Goal: Task Accomplishment & Management: Use online tool/utility

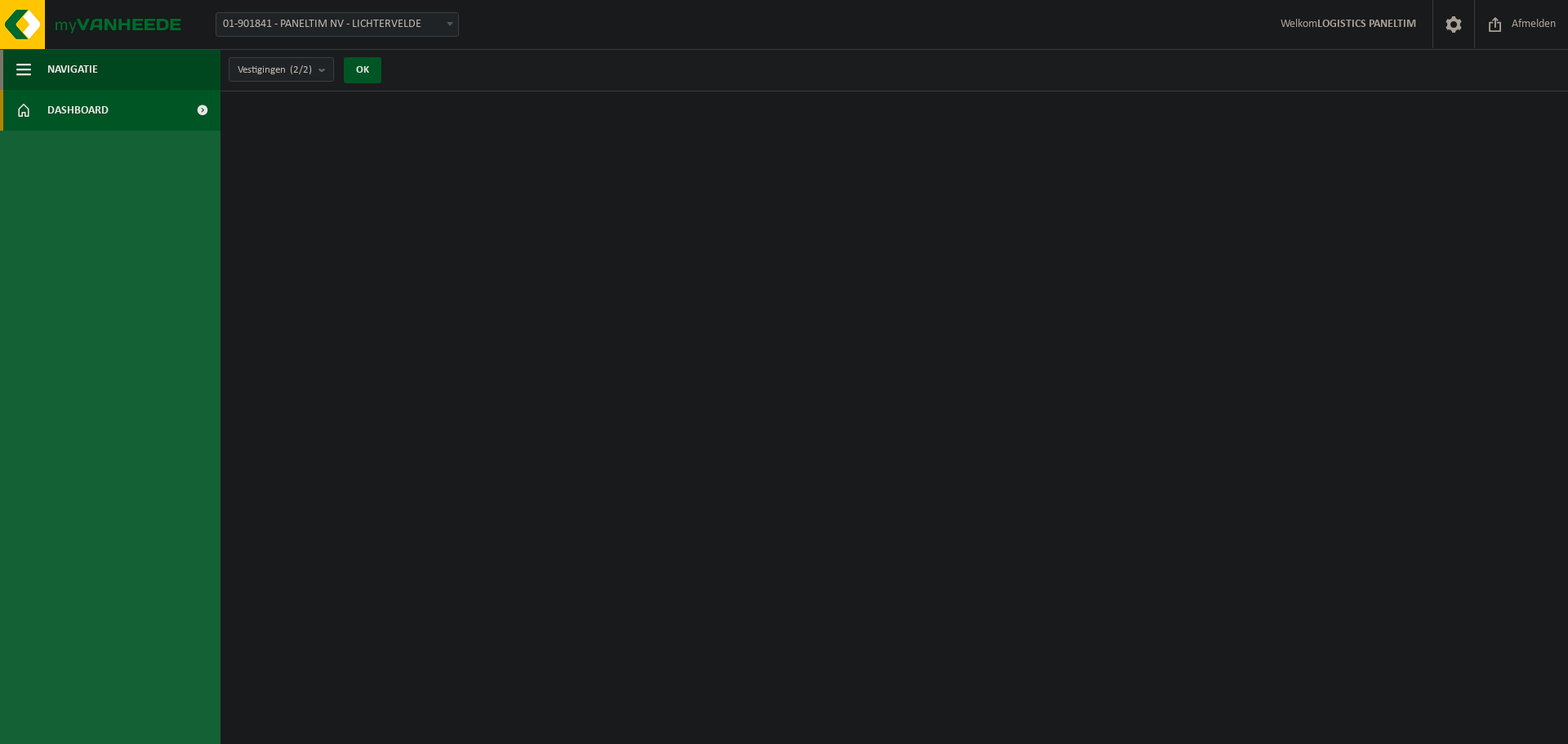
click at [68, 102] on span "Dashboard" at bounding box center [78, 110] width 61 height 41
click at [128, 116] on link "Dashboard" at bounding box center [110, 110] width 221 height 41
click at [201, 107] on span at bounding box center [201, 110] width 36 height 41
click at [1513, 19] on span "Afmelden" at bounding box center [1534, 24] width 52 height 48
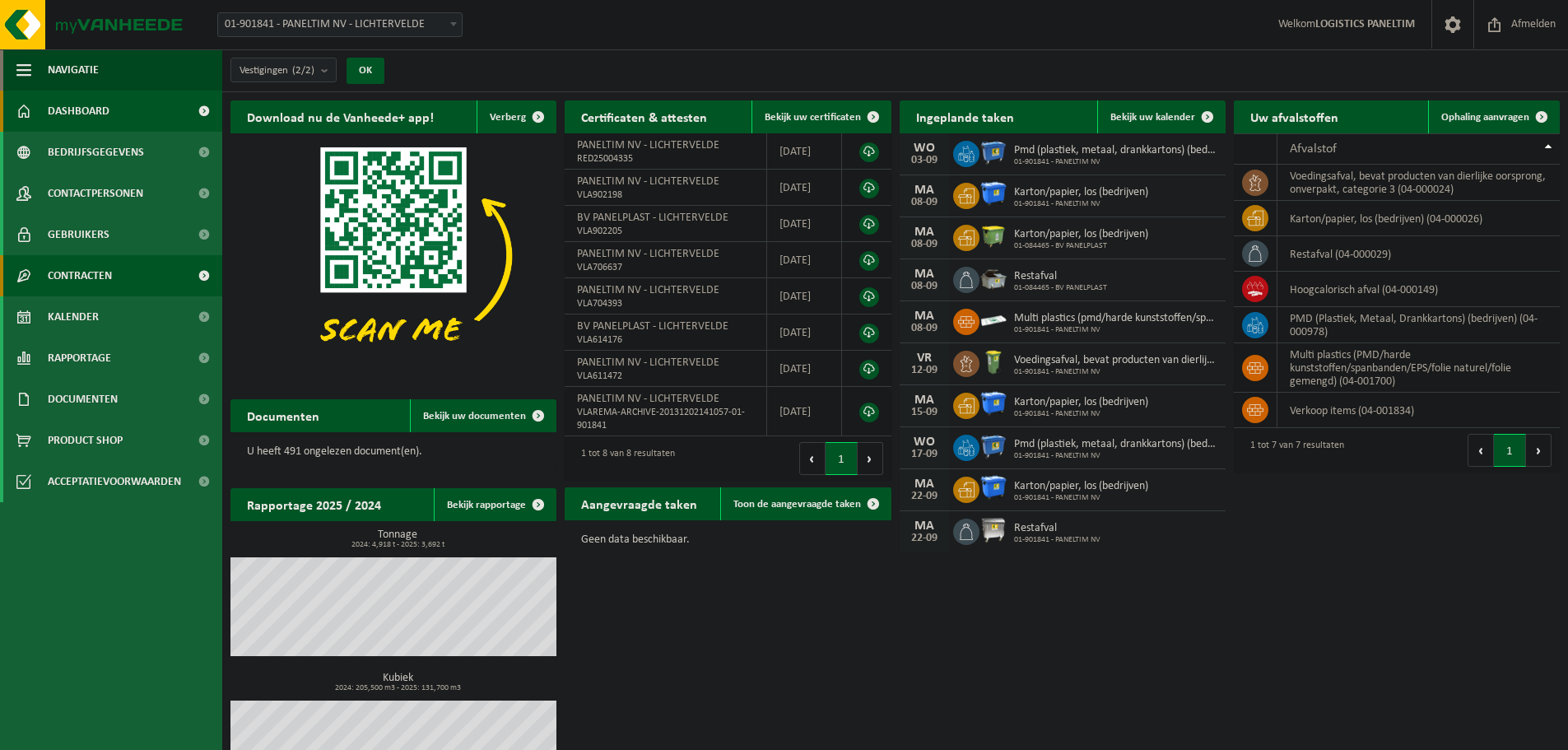
click at [90, 271] on span "Contracten" at bounding box center [80, 276] width 64 height 41
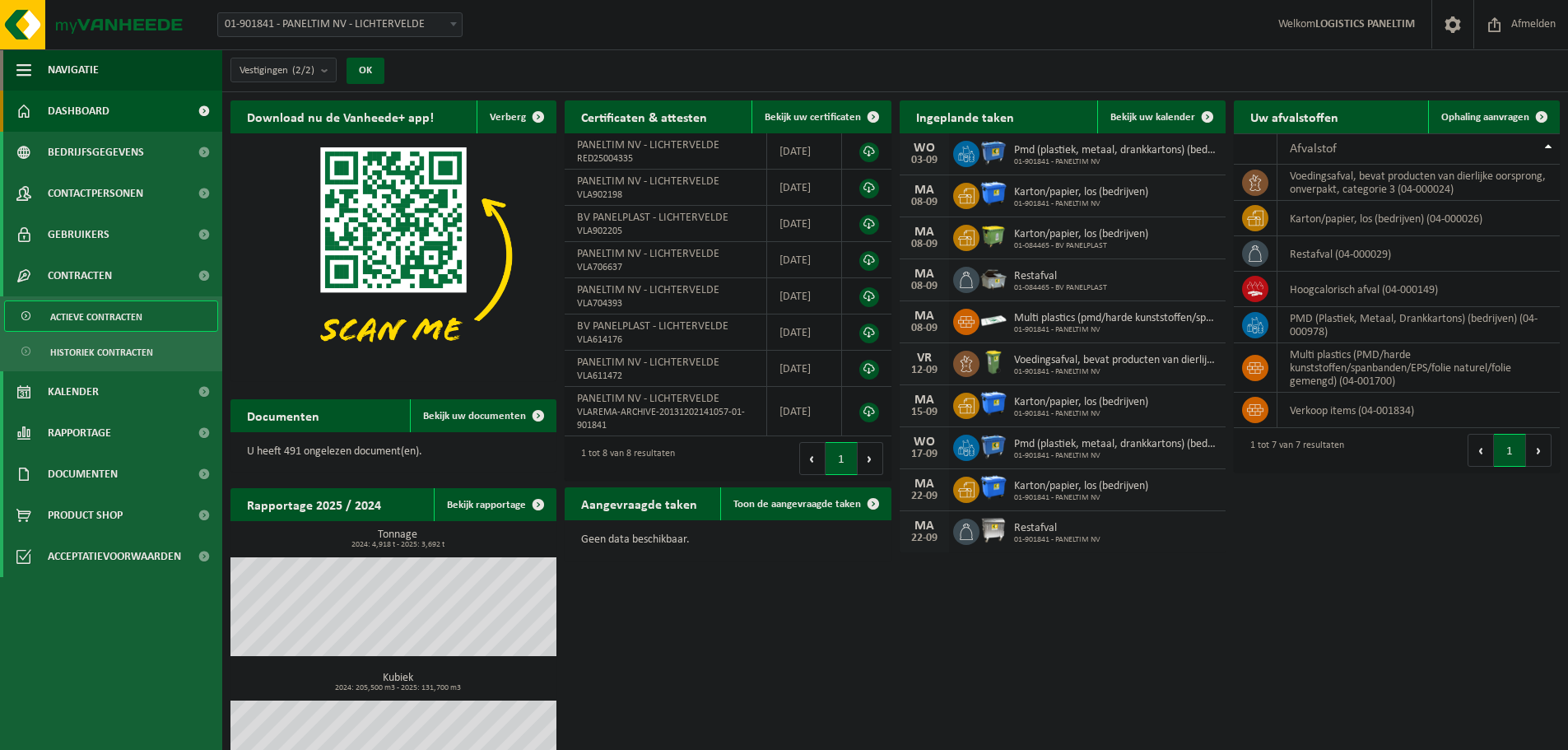
click at [99, 311] on span "Actieve contracten" at bounding box center [96, 316] width 92 height 31
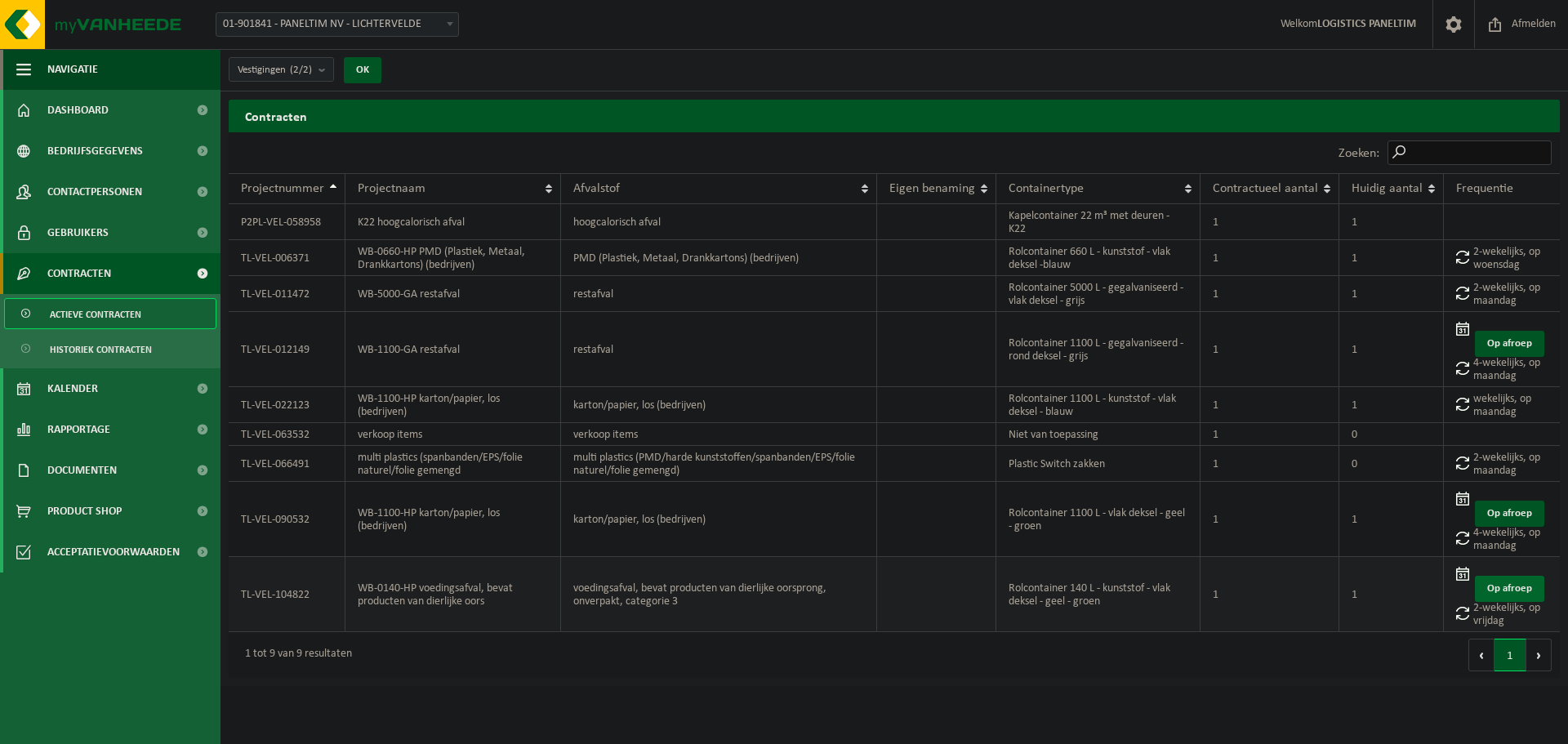
click at [1517, 575] on link "Op afroep" at bounding box center [1509, 588] width 70 height 26
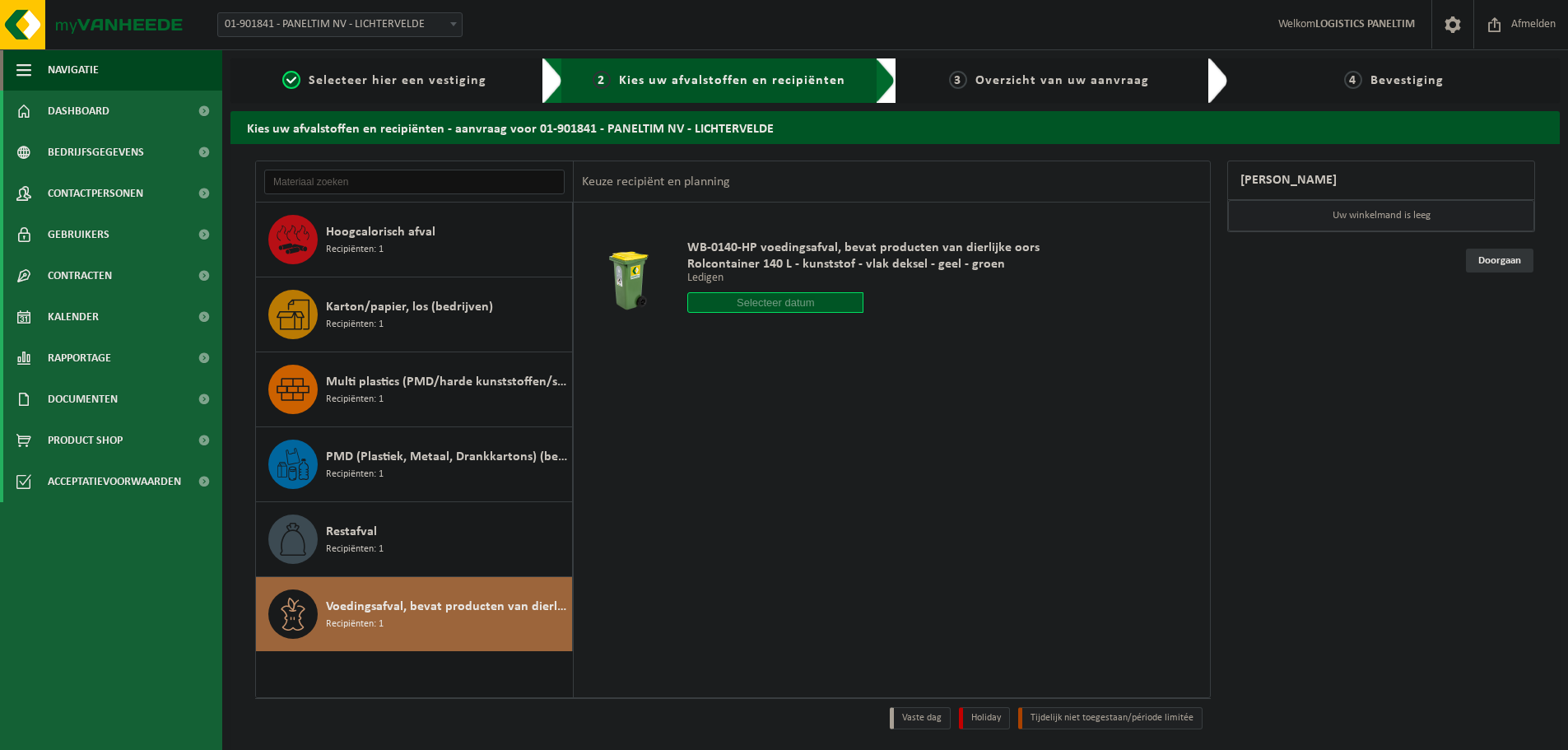
click at [775, 300] on input "text" at bounding box center [775, 302] width 176 height 21
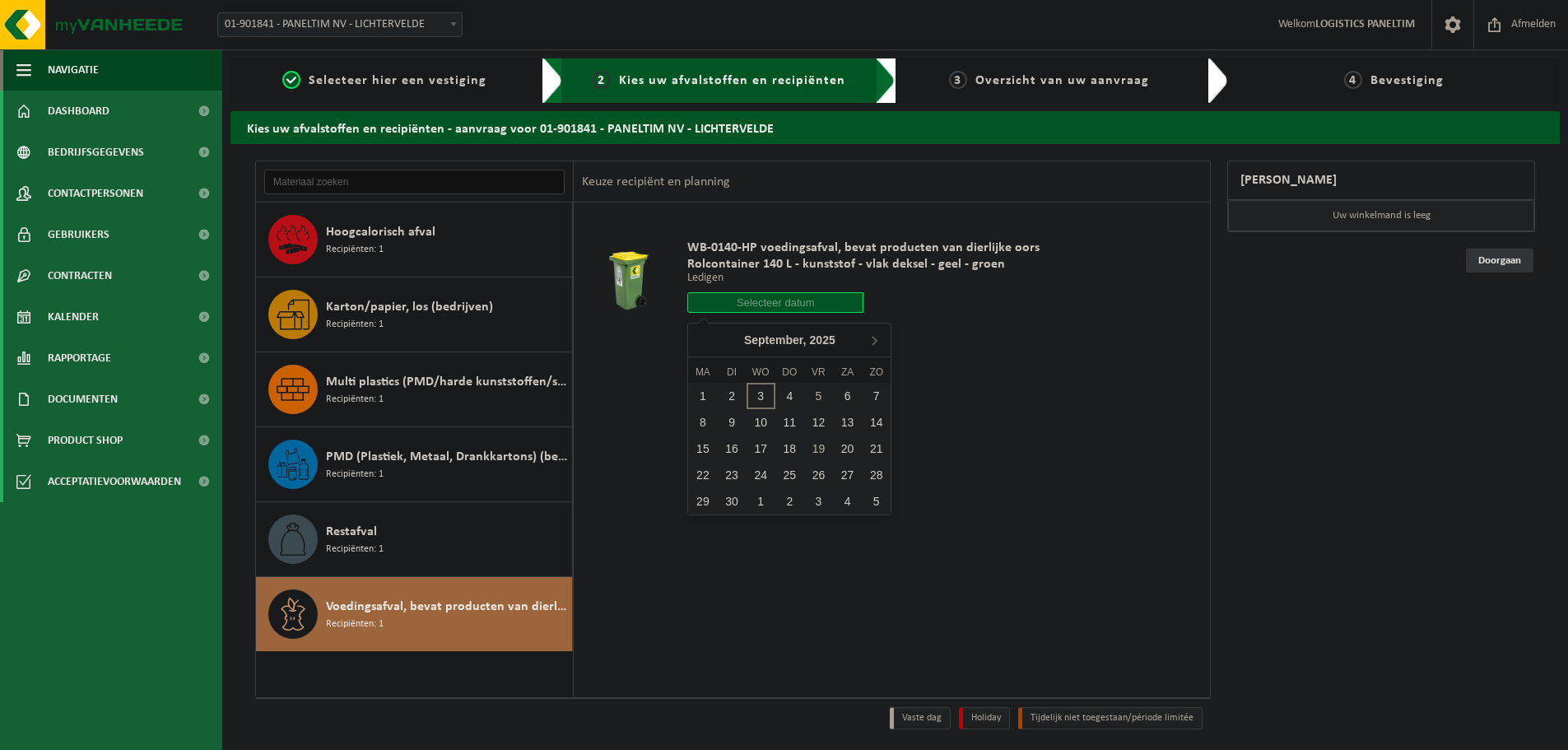
click at [818, 419] on div "1 2 3 4 5 6 7 8 9 10 11 12 13 14 15 16 17 18 19 20 21 22 23 24 25 26 27 28 29 3…" at bounding box center [789, 449] width 203 height 131
click at [820, 421] on div "1 2 3 4 5 6 7 8 9 10 11 12 13 14 15 16 17 18 19 20 21 22 23 24 25 26 27 28 29 3…" at bounding box center [789, 449] width 203 height 131
click at [819, 421] on div "1 2 3 4 5 6 7 8 9 10 11 12 13 14 15 16 17 18 19 20 21 22 23 24 25 26 27 28 29 3…" at bounding box center [789, 449] width 203 height 131
click at [819, 422] on div "1 2 3 4 5 6 7 8 9 10 11 12 13 14 15 16 17 18 19 20 21 22 23 24 25 26 27 28 29 3…" at bounding box center [789, 449] width 203 height 131
click at [817, 421] on div "1 2 3 4 5 6 7 8 9 10 11 12 13 14 15 16 17 18 19 20 21 22 23 24 25 26 27 28 29 3…" at bounding box center [789, 449] width 203 height 131
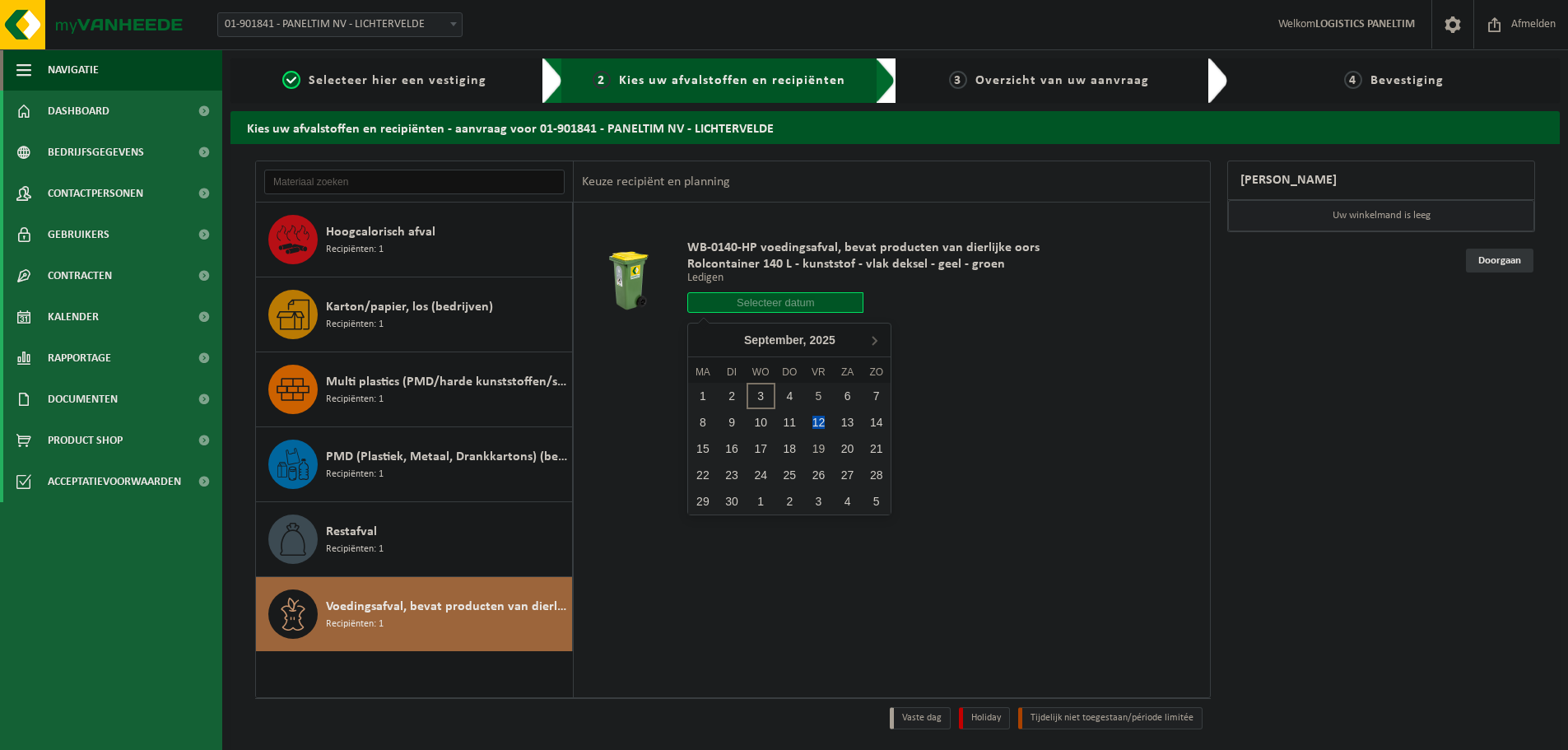
click at [815, 421] on div "1 2 3 4 5 6 7 8 9 10 11 12 13 14 15 16 17 18 19 20 21 22 23 24 25 26 27 28 29 3…" at bounding box center [789, 449] width 203 height 131
click at [814, 417] on div "1 2 3 4 5 6 7 8 9 10 11 12 13 14 15 16 17 18 19 20 21 22 23 24 25 26 27 28 29 3…" at bounding box center [789, 449] width 203 height 131
click at [813, 417] on div "1 2 3 4 5 6 7 8 9 10 11 12 13 14 15 16 17 18 19 20 21 22 23 24 25 26 27 28 29 3…" at bounding box center [789, 449] width 203 height 131
drag, startPoint x: 1132, startPoint y: 437, endPoint x: 1119, endPoint y: 432, distance: 13.9
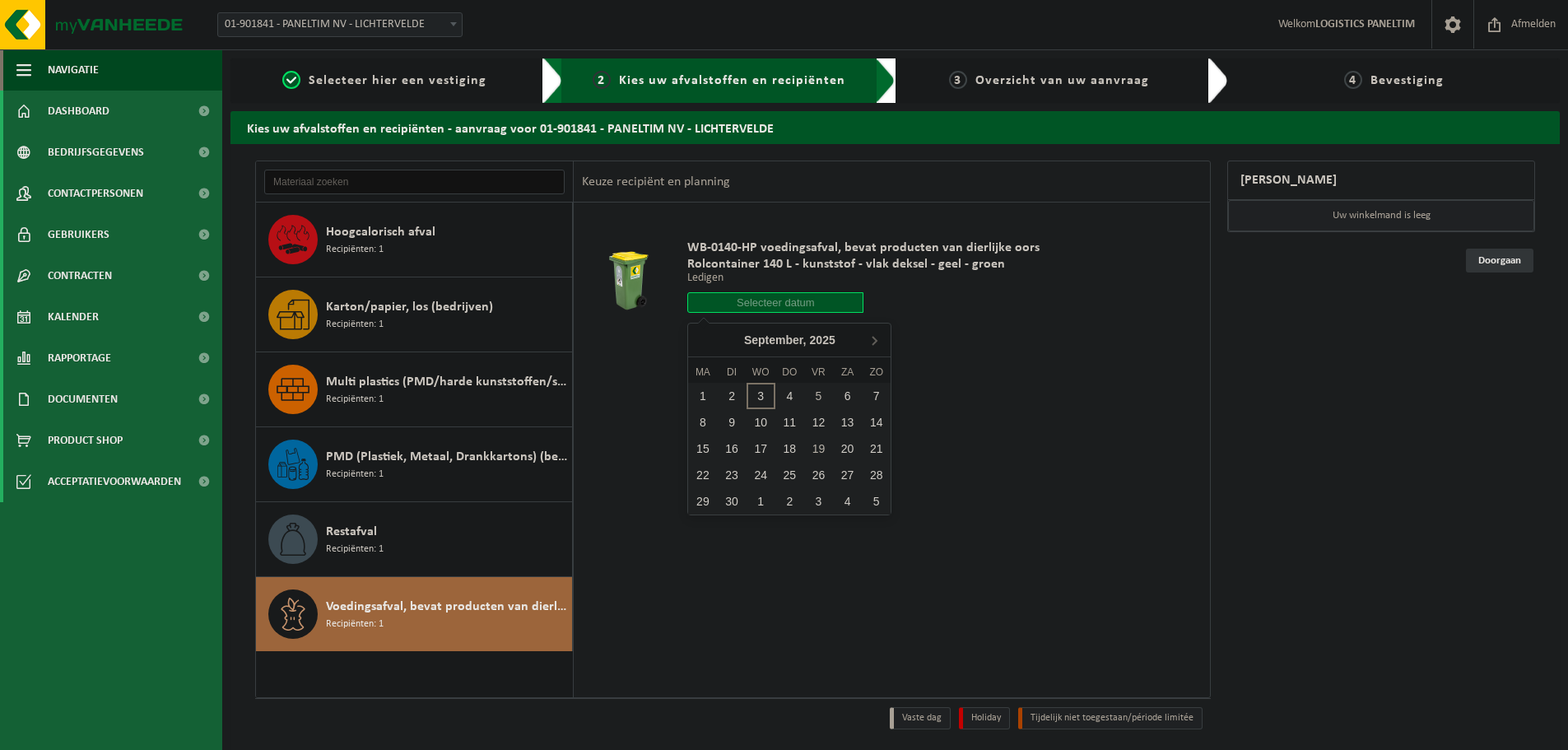
click at [1132, 435] on div "WB-0140-HP voedingsafval, bevat producten van dierlijke oors Rolcontainer 140 L…" at bounding box center [891, 450] width 636 height 494
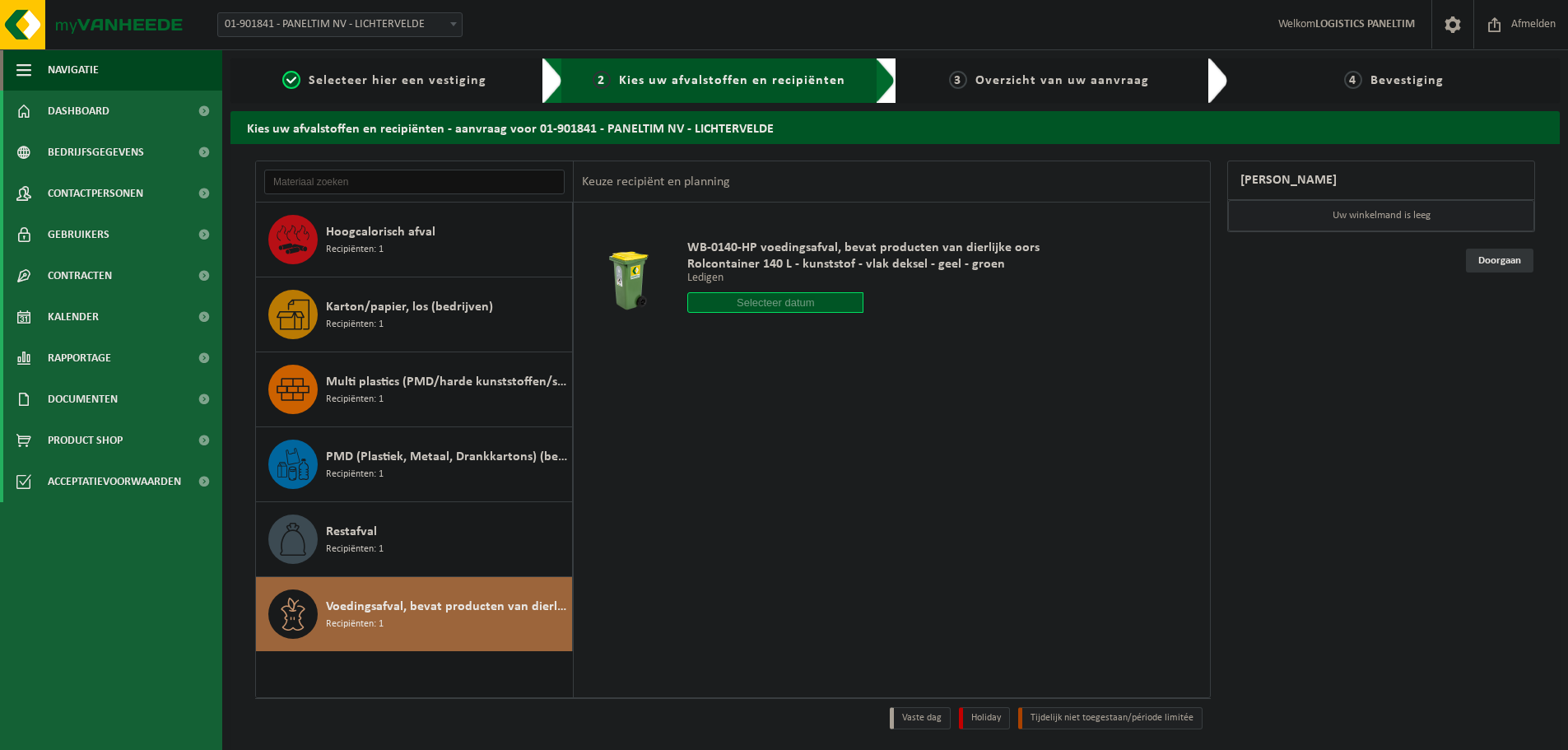
click at [740, 308] on input "text" at bounding box center [775, 302] width 176 height 21
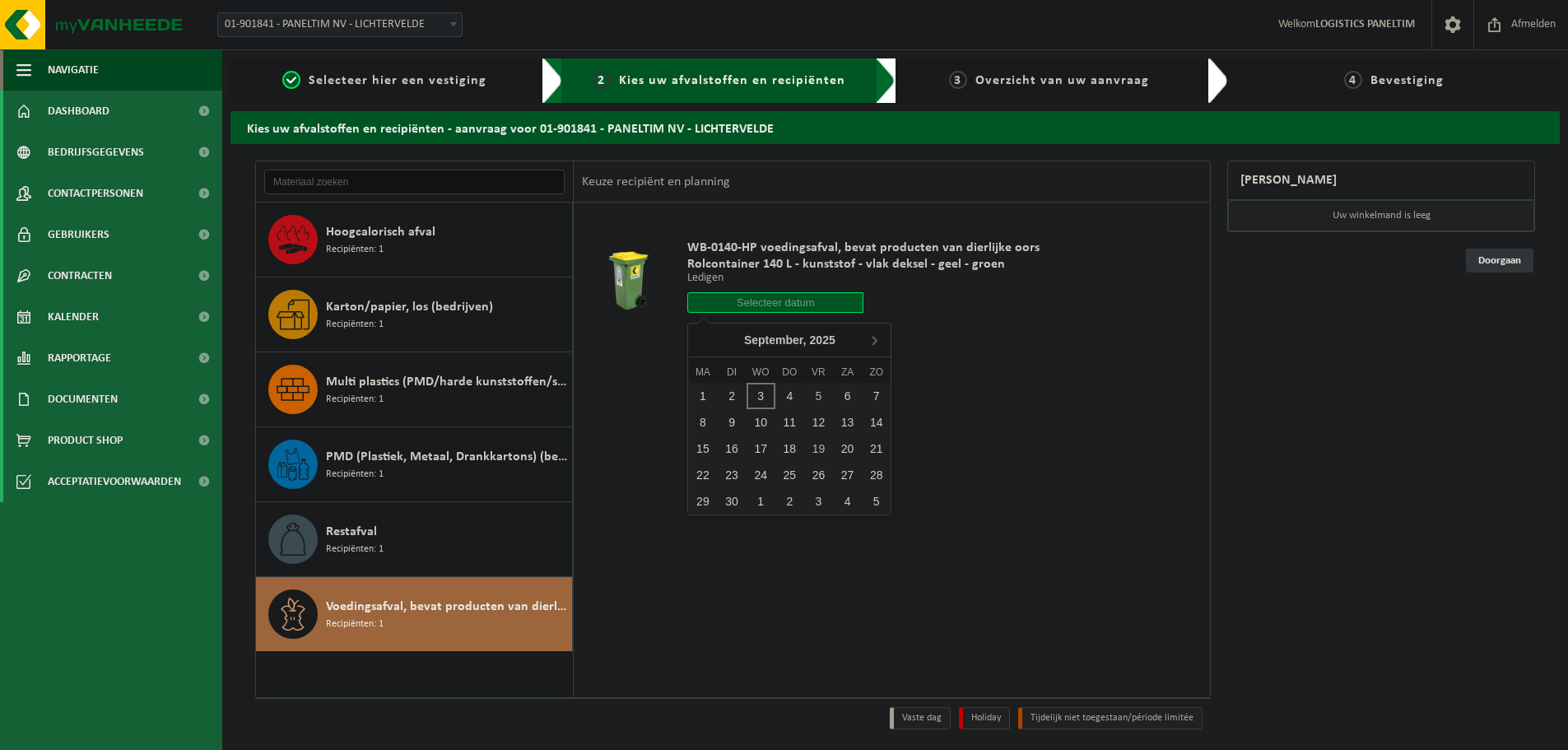
click at [816, 425] on div "1 2 3 4 5 6 7 8 9 10 11 12 13 14 15 16 17 18 19 20 21 22 23 24 25 26 27 28 29 3…" at bounding box center [789, 449] width 203 height 131
click at [785, 406] on div "1 2 3 4 5 6 7 8 9 10 11 12 13 14 15 16 17 18 19 20 21 22 23 24 25 26 27 28 29 3…" at bounding box center [789, 449] width 203 height 131
click at [745, 237] on div "WB-0140-HP voedingsafval, bevat producten van dierlijke oors Rolcontainer 140 L…" at bounding box center [862, 281] width 369 height 115
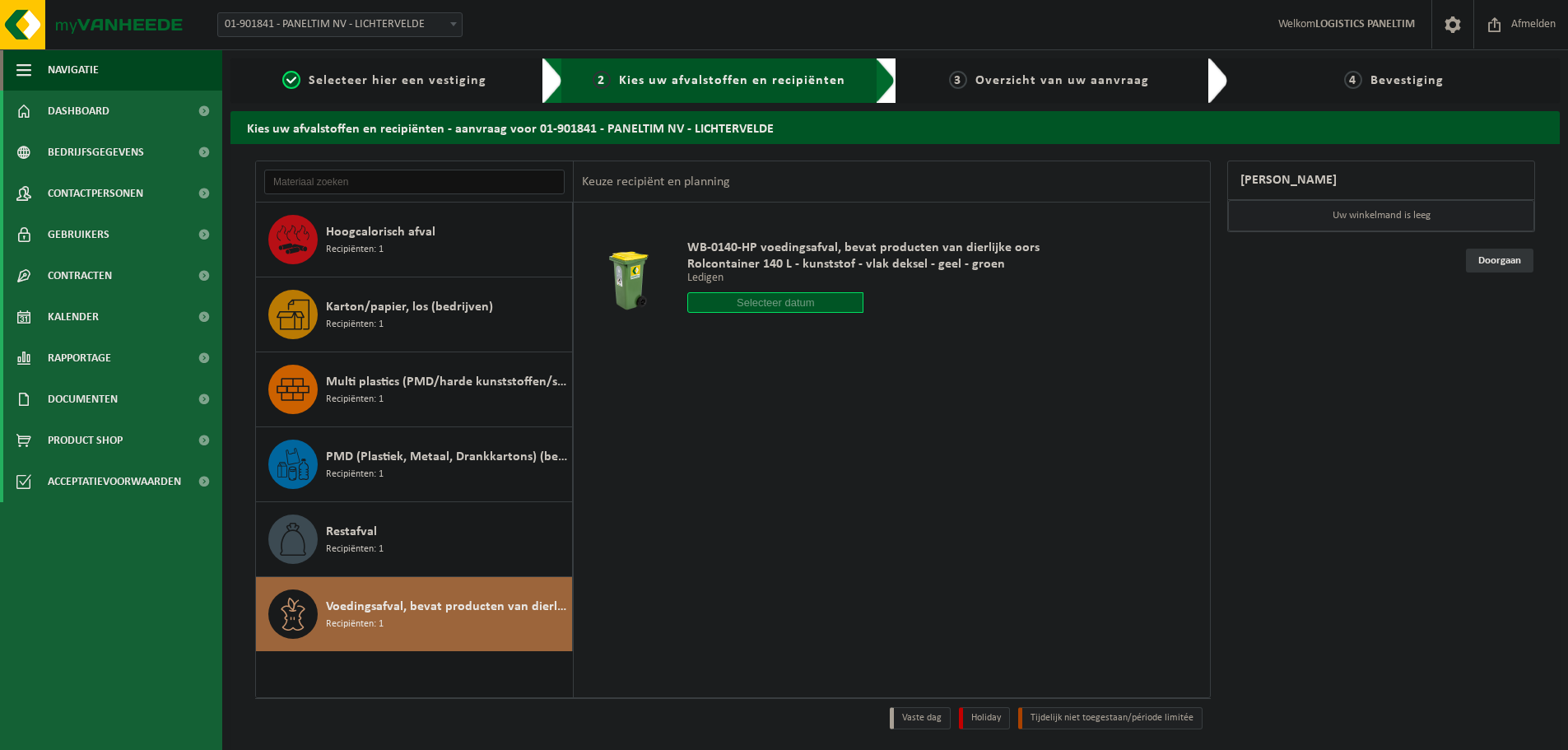
click at [751, 265] on span "Rolcontainer 140 L - kunststof - vlak deksel - geel - groen" at bounding box center [862, 265] width 352 height 17
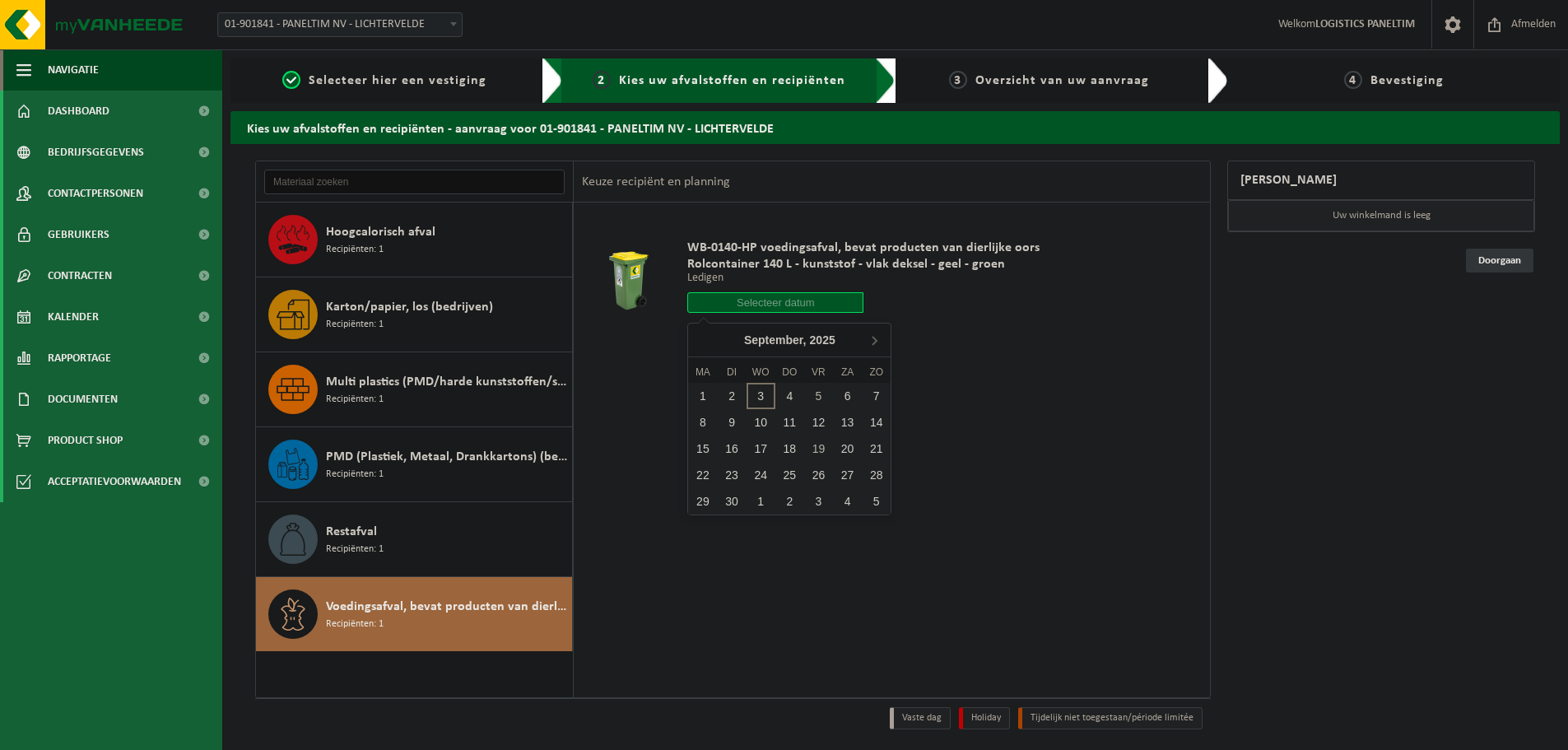
click at [742, 307] on input "text" at bounding box center [775, 302] width 176 height 21
click at [757, 394] on div "1 2 3 4 5 6 7 8 9 10 11 12 13 14 15 16 17 18 19 20 21 22 23 24 25 26 27 28 29 3…" at bounding box center [789, 449] width 203 height 131
click at [783, 398] on div "1 2 3 4 5 6 7 8 9 10 11 12 13 14 15 16 17 18 19 20 21 22 23 24 25 26 27 28 29 3…" at bounding box center [789, 449] width 203 height 131
drag, startPoint x: 823, startPoint y: 399, endPoint x: 850, endPoint y: 431, distance: 41.9
click at [822, 400] on div "5" at bounding box center [818, 396] width 29 height 26
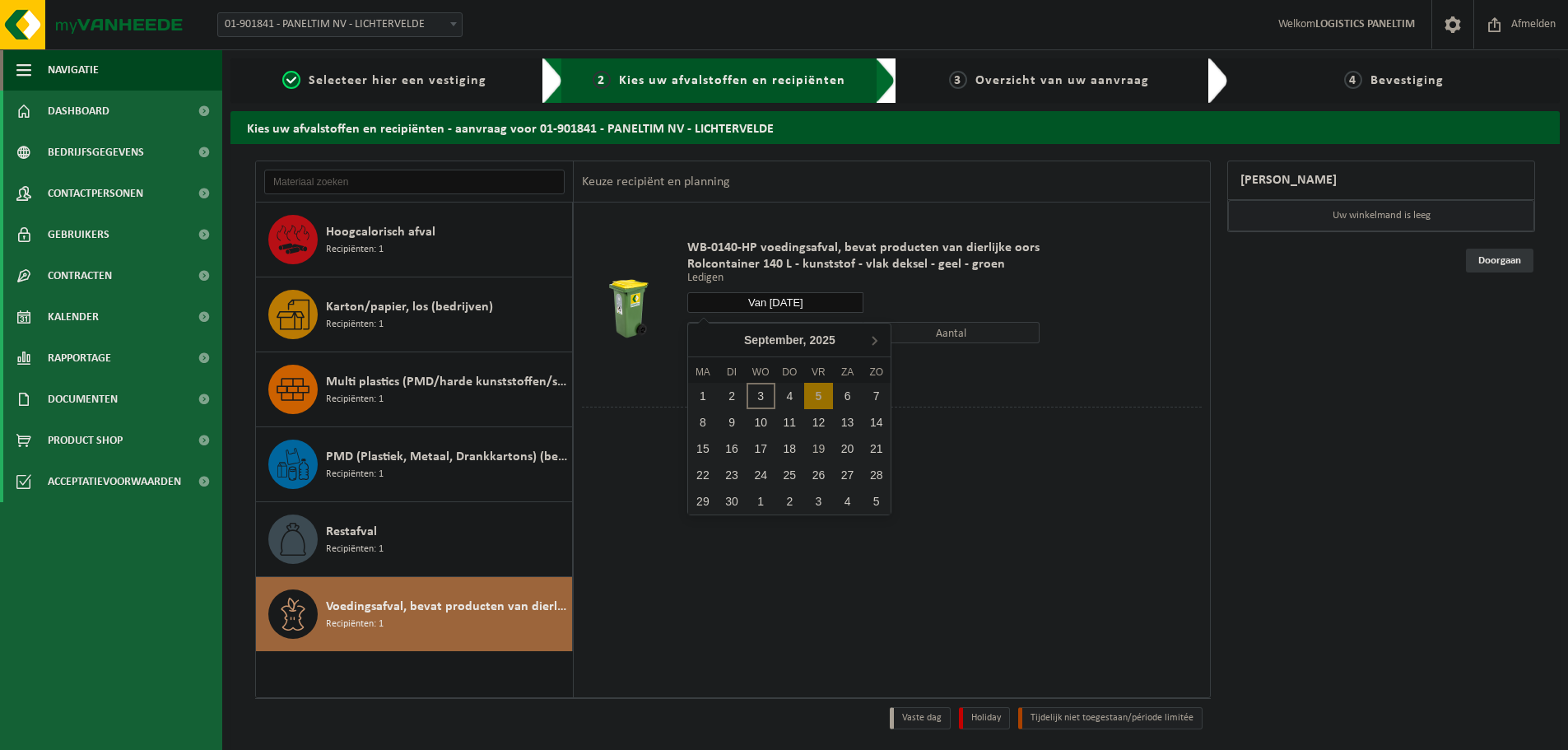
click at [814, 305] on input "Van 2025-09-05" at bounding box center [775, 302] width 176 height 21
click at [814, 421] on div "1 2 3 4 5 6 7 8 9 10 11 12 13 14 15 16 17 18 19 20 21 22 23 24 25 26 27 28 29 3…" at bounding box center [789, 449] width 203 height 131
click at [829, 423] on div "1 2 3 4 5 6 7 8 9 10 11 12 13 14 15 16 17 18 19 20 21 22 23 24 25 26 27 28 29 3…" at bounding box center [789, 449] width 203 height 131
click at [817, 422] on div "1 2 3 4 5 6 7 8 9 10 11 12 13 14 15 16 17 18 19 20 21 22 23 24 25 26 27 28 29 3…" at bounding box center [789, 449] width 203 height 131
click at [781, 421] on div "1 2 3 4 5 6 7 8 9 10 11 12 13 14 15 16 17 18 19 20 21 22 23 24 25 26 27 28 29 3…" at bounding box center [789, 449] width 203 height 131
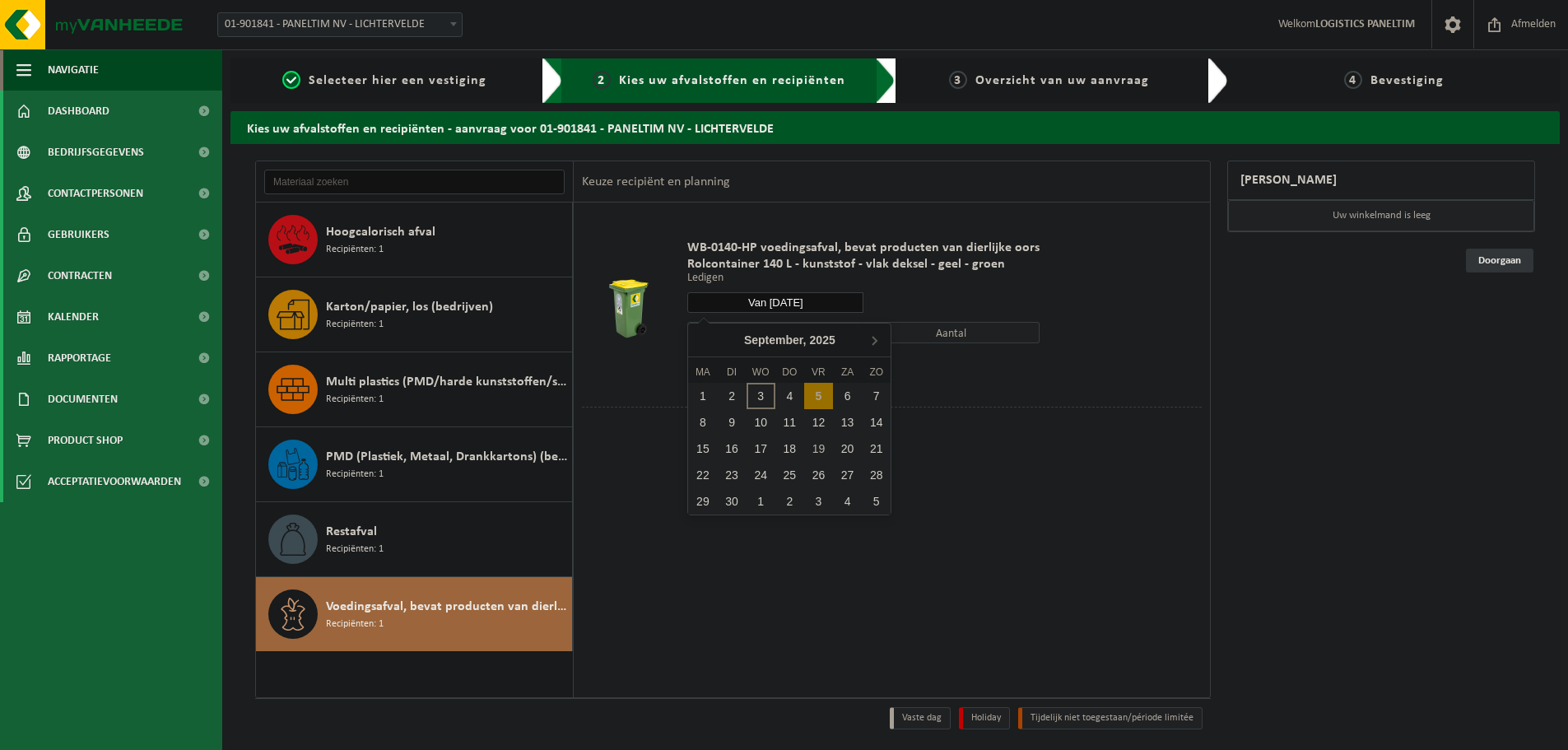
click at [757, 420] on div "1 2 3 4 5 6 7 8 9 10 11 12 13 14 15 16 17 18 19 20 21 22 23 24 25 26 27 28 29 3…" at bounding box center [789, 449] width 203 height 131
click at [754, 450] on div "1 2 3 4 5 6 7 8 9 10 11 12 13 14 15 16 17 18 19 20 21 22 23 24 25 26 27 28 29 3…" at bounding box center [789, 449] width 203 height 131
click at [779, 452] on div "1 2 3 4 5 6 7 8 9 10 11 12 13 14 15 16 17 18 19 20 21 22 23 24 25 26 27 28 29 3…" at bounding box center [789, 449] width 203 height 131
click at [817, 448] on div "19" at bounding box center [818, 449] width 29 height 26
type input "Van 2025-09-19"
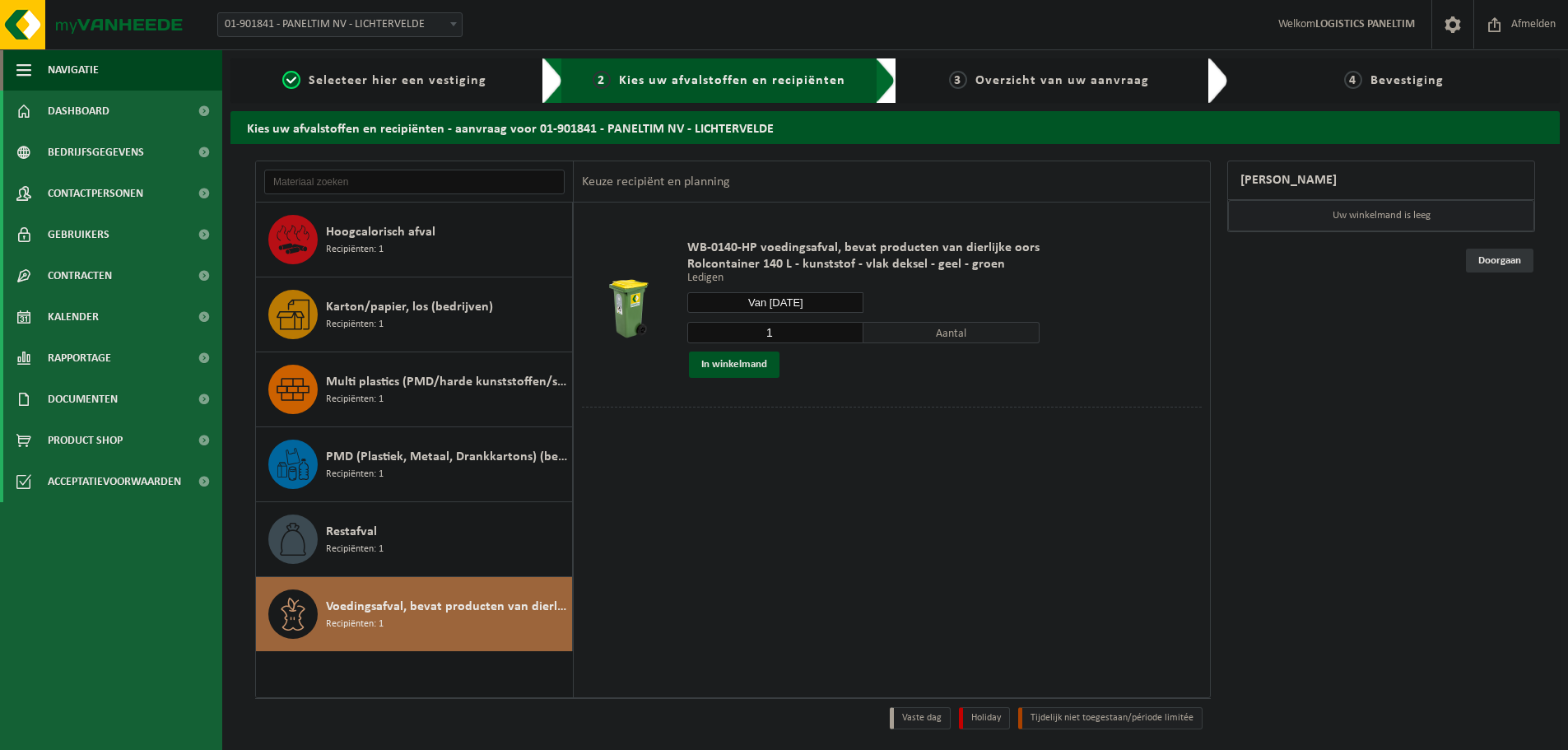
click at [813, 301] on input "Van 2025-09-19" at bounding box center [775, 302] width 176 height 21
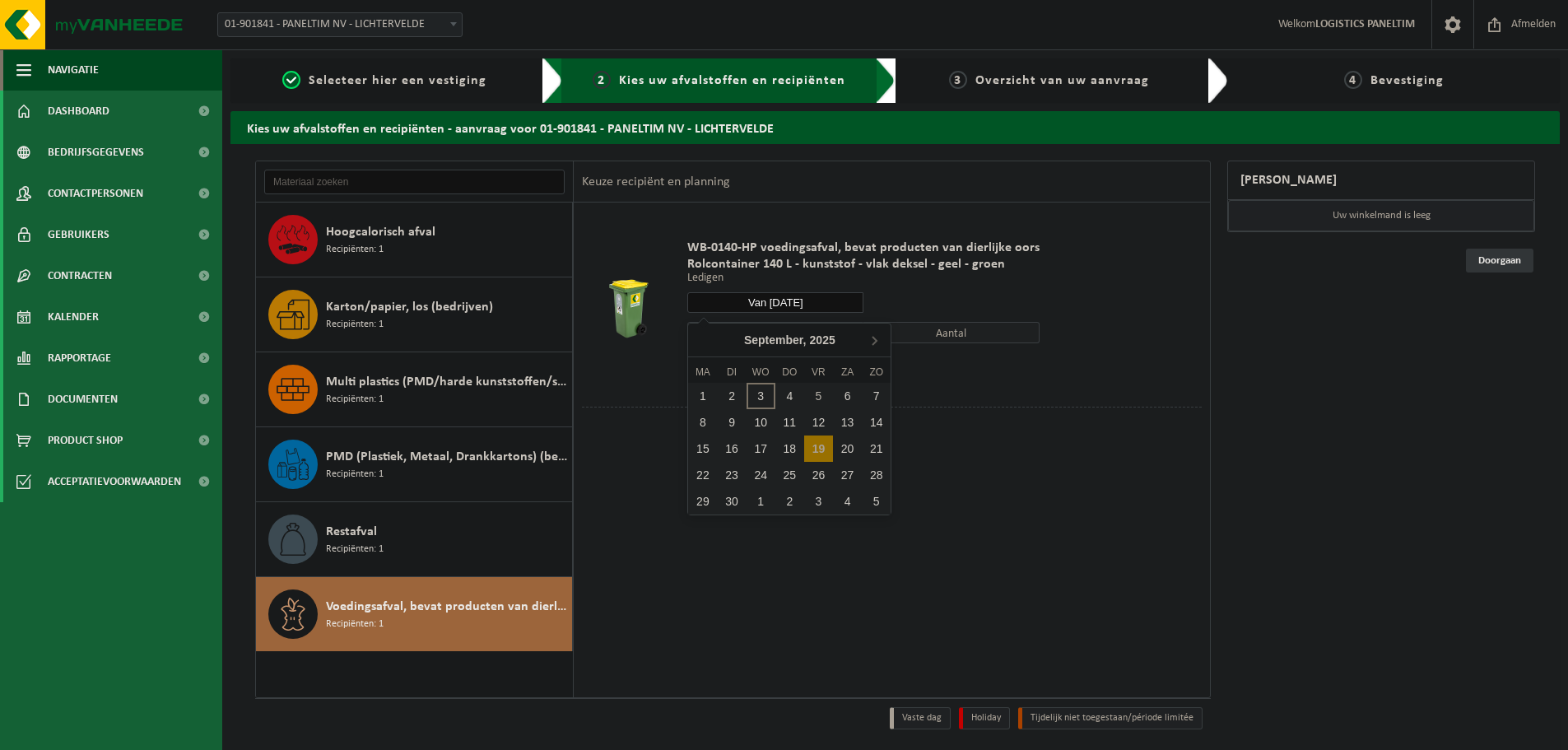
click at [784, 431] on div "1 2 3 4 5 6 7 8 9 10 11 12 13 14 15 16 17 18 19 20 21 22 23 24 25 26 27 28 29 3…" at bounding box center [789, 449] width 203 height 131
click at [759, 424] on div "1 2 3 4 5 6 7 8 9 10 11 12 13 14 15 16 17 18 19 20 21 22 23 24 25 26 27 28 29 3…" at bounding box center [789, 449] width 203 height 131
click at [723, 422] on div "1 2 3 4 5 6 7 8 9 10 11 12 13 14 15 16 17 18 19 20 21 22 23 24 25 26 27 28 29 3…" at bounding box center [789, 449] width 203 height 131
click at [695, 421] on div "1 2 3 4 5 6 7 8 9 10 11 12 13 14 15 16 17 18 19 20 21 22 23 24 25 26 27 28 29 3…" at bounding box center [789, 449] width 203 height 131
click at [701, 445] on div "1 2 3 4 5 6 7 8 9 10 11 12 13 14 15 16 17 18 19 20 21 22 23 24 25 26 27 28 29 3…" at bounding box center [789, 449] width 203 height 131
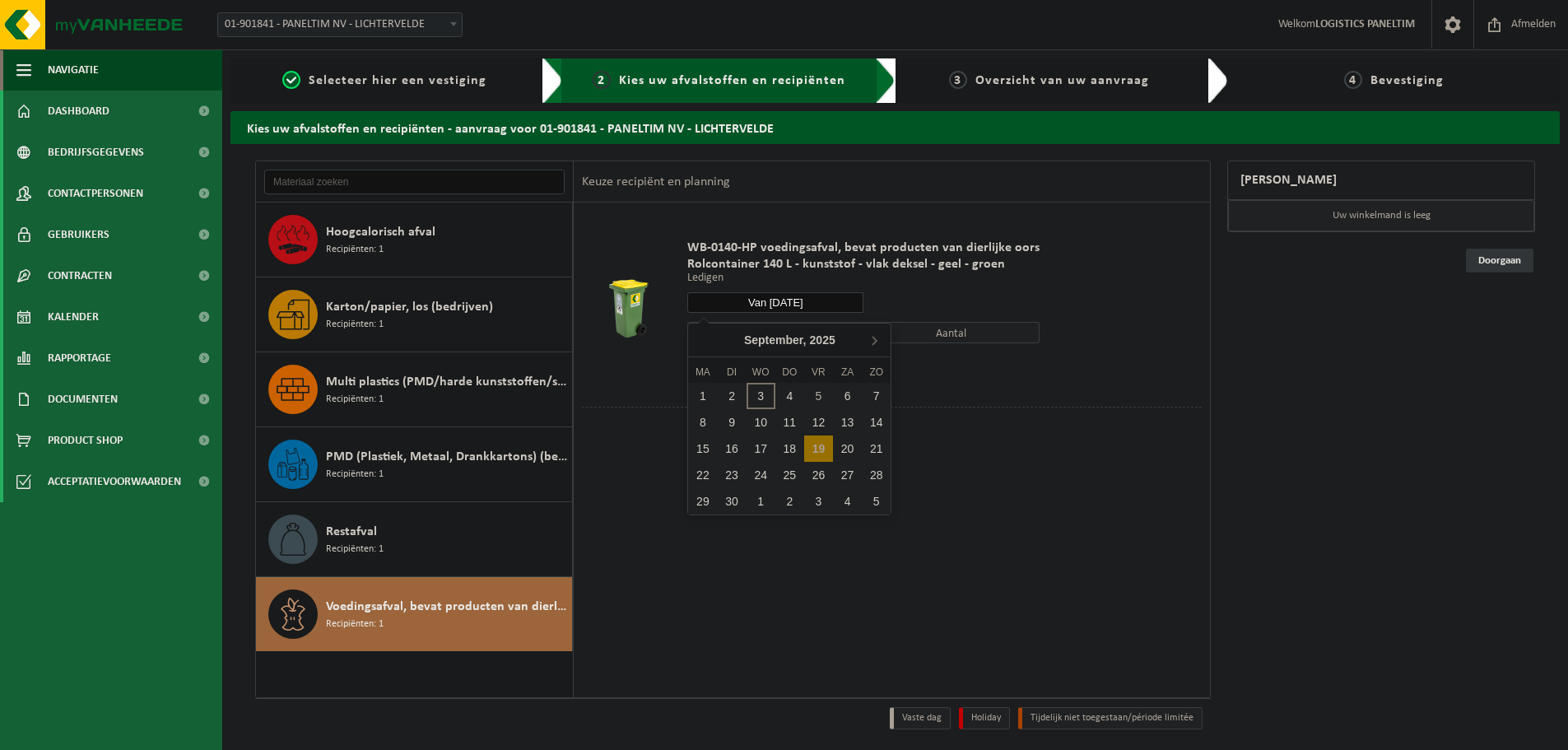
drag, startPoint x: 738, startPoint y: 448, endPoint x: 728, endPoint y: 447, distance: 10.0
click at [728, 447] on div "1 2 3 4 5 6 7 8 9 10 11 12 13 14 15 16 17 18 19 20 21 22 23 24 25 26 27 28 29 3…" at bounding box center [789, 449] width 203 height 131
click at [767, 449] on div "1 2 3 4 5 6 7 8 9 10 11 12 13 14 15 16 17 18 19 20 21 22 23 24 25 26 27 28 29 3…" at bounding box center [789, 449] width 203 height 131
click at [798, 445] on div "1 2 3 4 5 6 7 8 9 10 11 12 13 14 15 16 17 18 19 20 21 22 23 24 25 26 27 28 29 3…" at bounding box center [789, 449] width 203 height 131
click at [820, 422] on div "1 2 3 4 5 6 7 8 9 10 11 12 13 14 15 16 17 18 19 20 21 22 23 24 25 26 27 28 29 3…" at bounding box center [789, 449] width 203 height 131
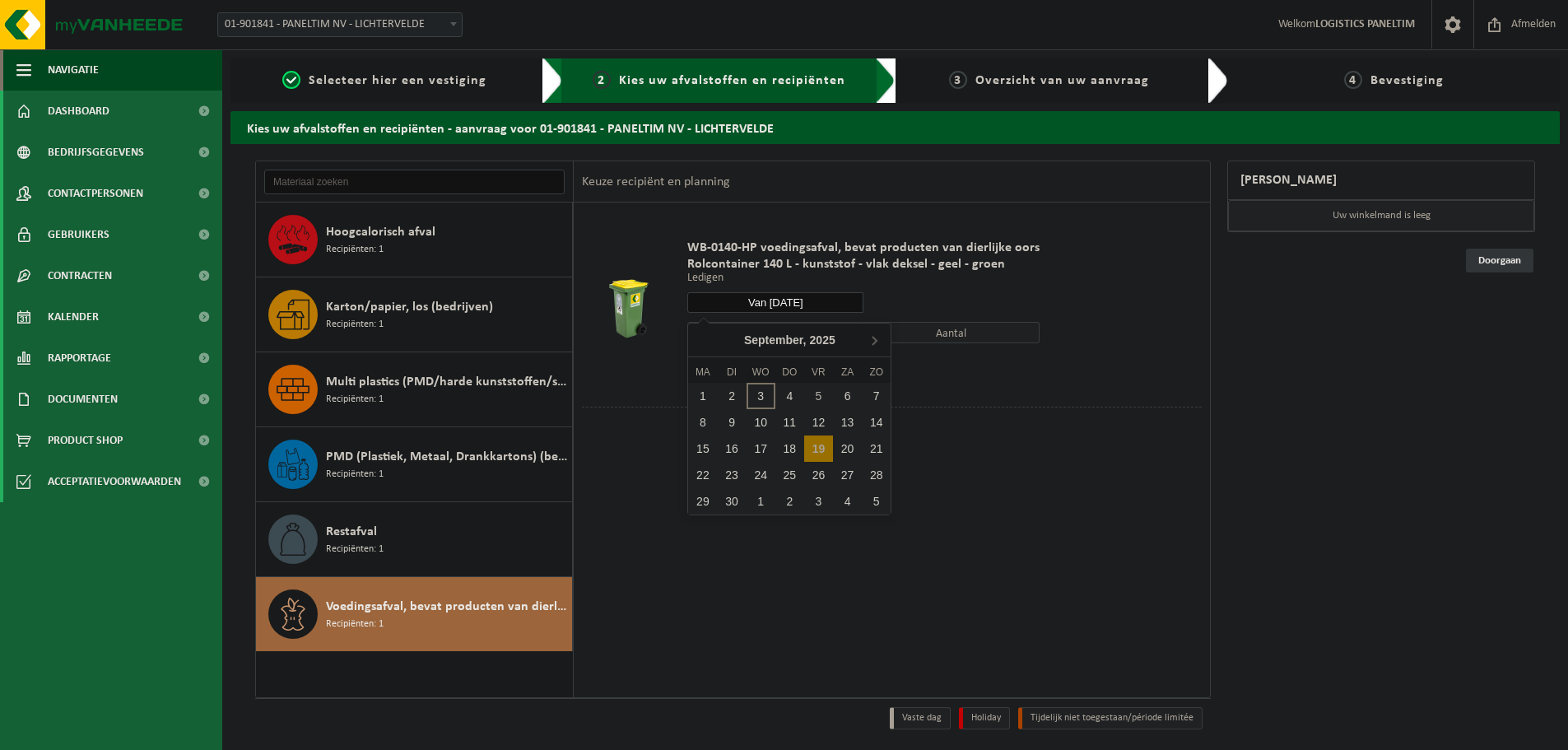
click at [816, 419] on div "1 2 3 4 5 6 7 8 9 10 11 12 13 14 15 16 17 18 19 20 21 22 23 24 25 26 27 28 29 3…" at bounding box center [789, 449] width 203 height 131
click at [819, 447] on div "19" at bounding box center [818, 449] width 29 height 26
click at [813, 421] on div "1 2 3 4 5 6 7 8 9 10 11 12 13 14 15 16 17 18 19 20 21 22 23 24 25 26 27 28 29 3…" at bounding box center [789, 449] width 203 height 131
click at [815, 419] on div "1 2 3 4 5 6 7 8 9 10 11 12 13 14 15 16 17 18 19 20 21 22 23 24 25 26 27 28 29 3…" at bounding box center [789, 449] width 203 height 131
click at [781, 418] on div "1 2 3 4 5 6 7 8 9 10 11 12 13 14 15 16 17 18 19 20 21 22 23 24 25 26 27 28 29 3…" at bounding box center [789, 449] width 203 height 131
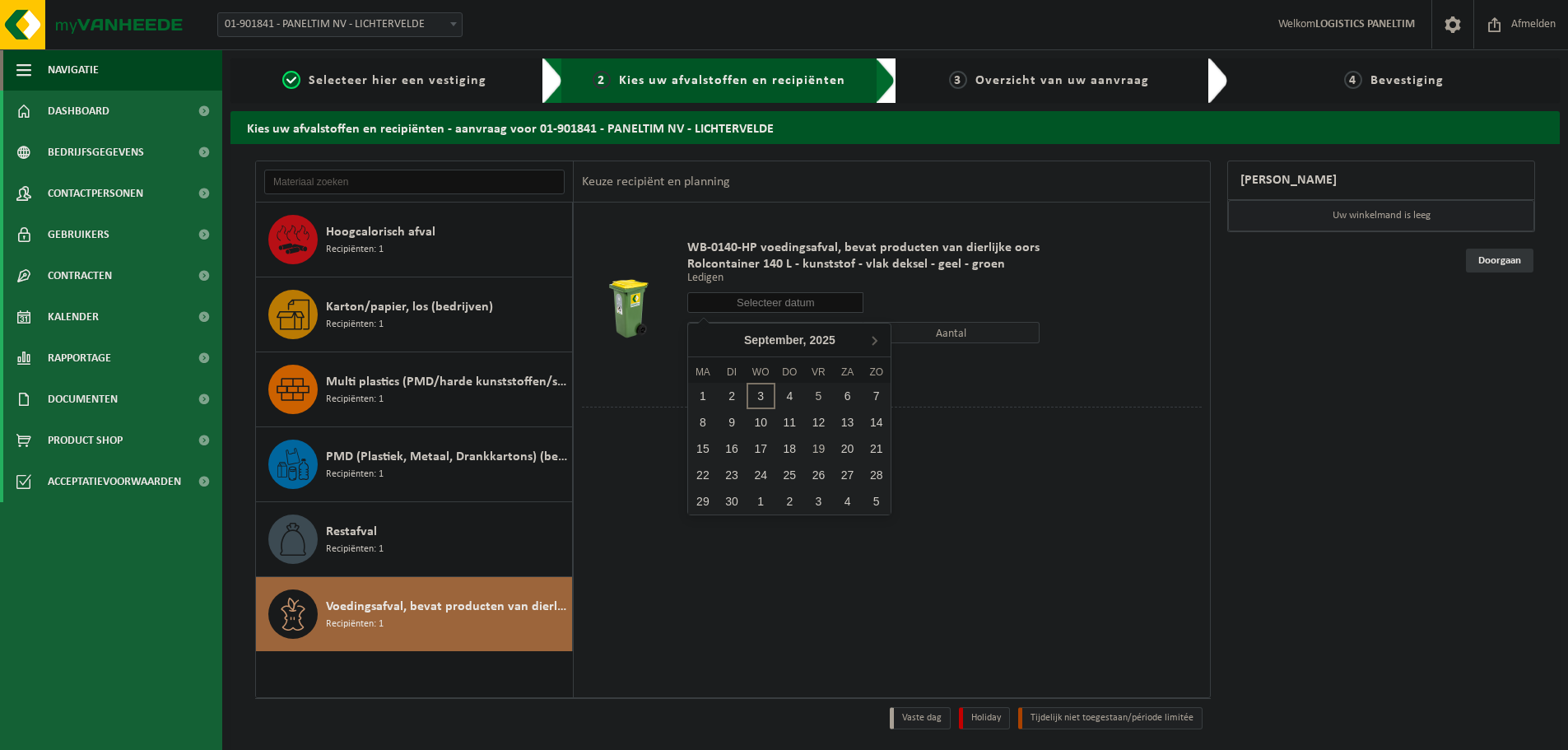
click at [760, 423] on div "1 2 3 4 5 6 7 8 9 10 11 12 13 14 15 16 17 18 19 20 21 22 23 24 25 26 27 28 29 3…" at bounding box center [789, 449] width 203 height 131
click at [731, 421] on div "1 2 3 4 5 6 7 8 9 10 11 12 13 14 15 16 17 18 19 20 21 22 23 24 25 26 27 28 29 3…" at bounding box center [789, 449] width 203 height 131
click at [703, 421] on div "1 2 3 4 5 6 7 8 9 10 11 12 13 14 15 16 17 18 19 20 21 22 23 24 25 26 27 28 29 3…" at bounding box center [789, 449] width 203 height 131
click at [826, 420] on div "1 2 3 4 5 6 7 8 9 10 11 12 13 14 15 16 17 18 19 20 21 22 23 24 25 26 27 28 29 3…" at bounding box center [789, 449] width 203 height 131
click at [824, 445] on div "19" at bounding box center [818, 449] width 29 height 26
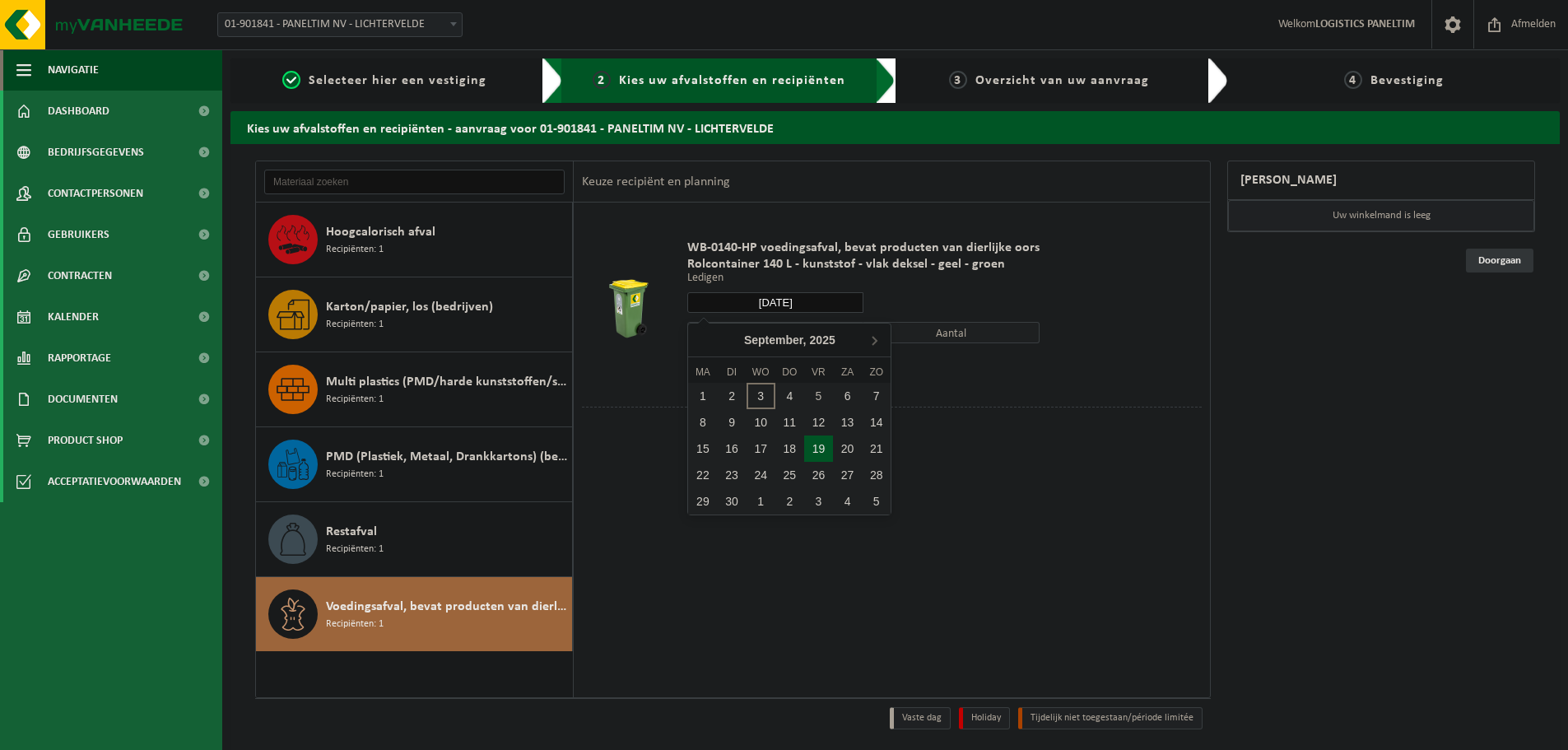
type input "Van 2025-09-19"
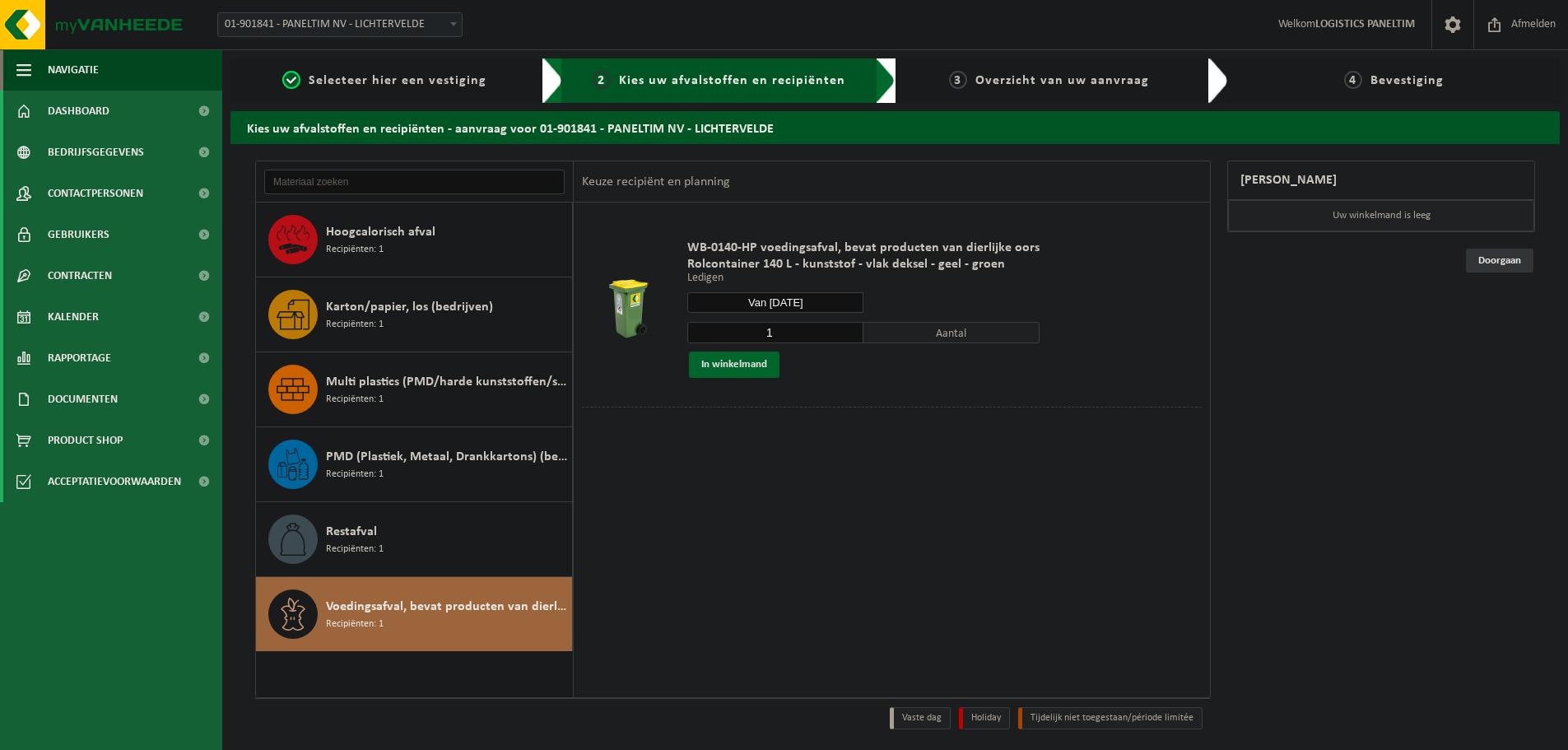
click at [732, 364] on button "In winkelmand" at bounding box center [734, 364] width 90 height 26
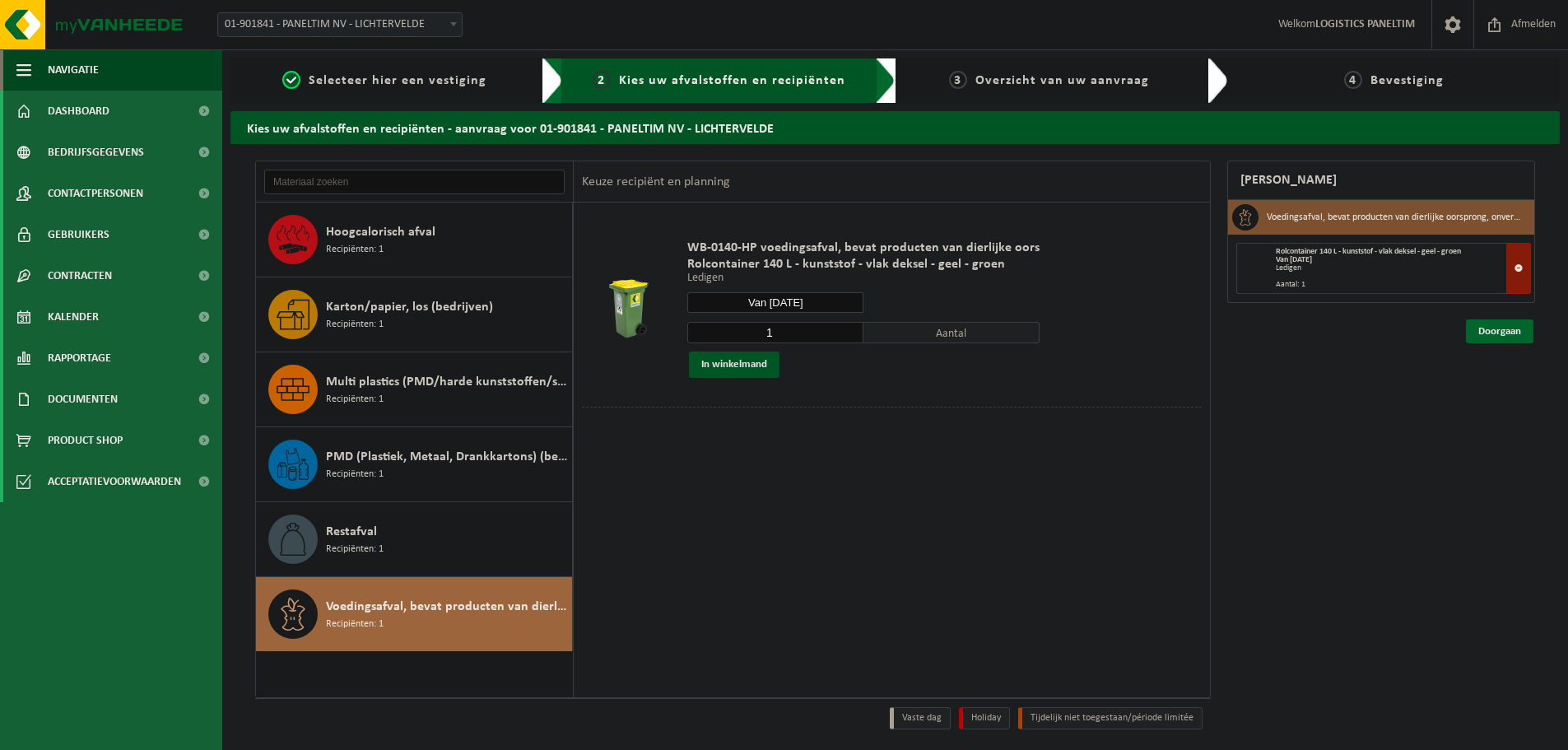
click at [1501, 330] on link "Doorgaan" at bounding box center [1499, 330] width 68 height 23
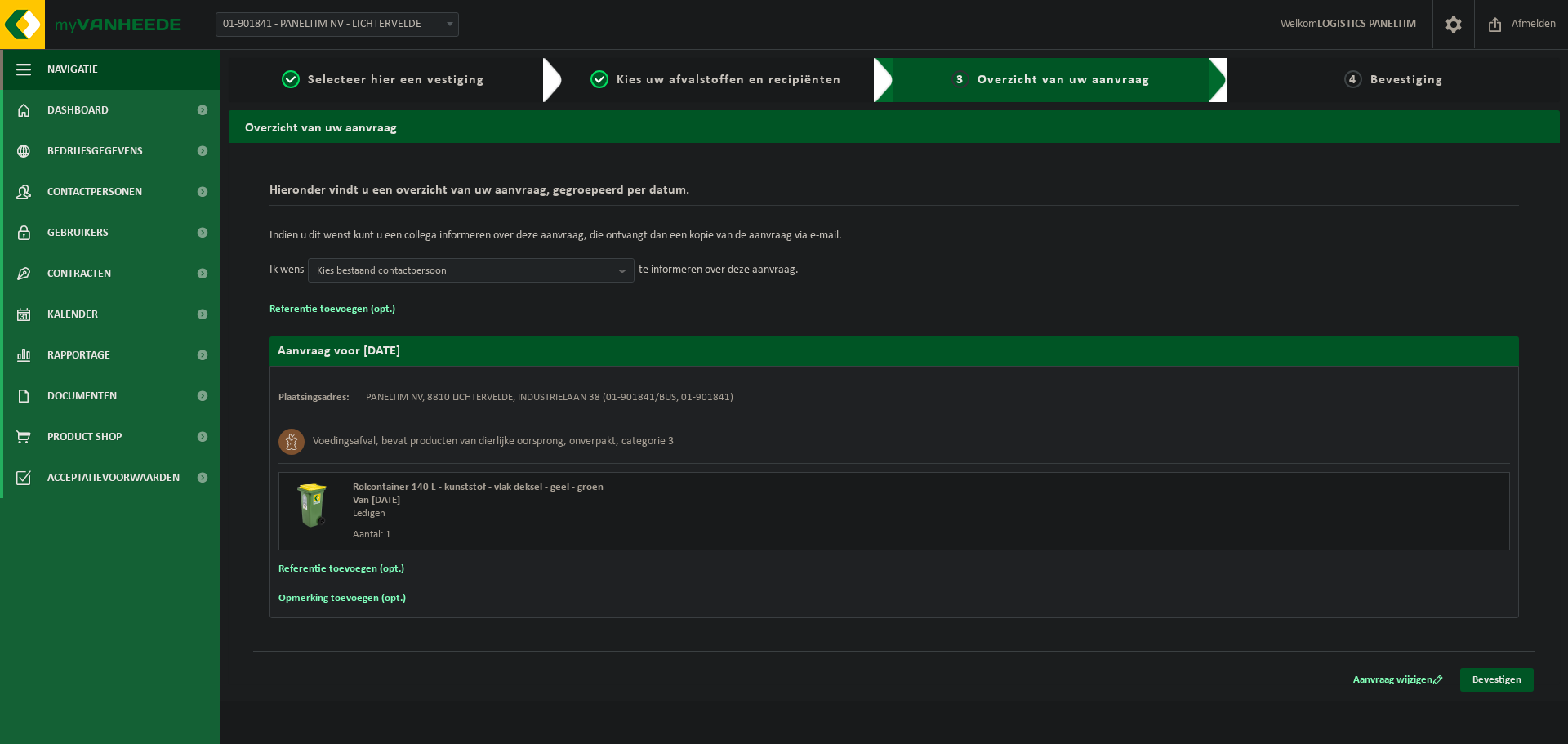
click at [558, 269] on span "Kies bestaand contactpersoon" at bounding box center [464, 271] width 295 height 24
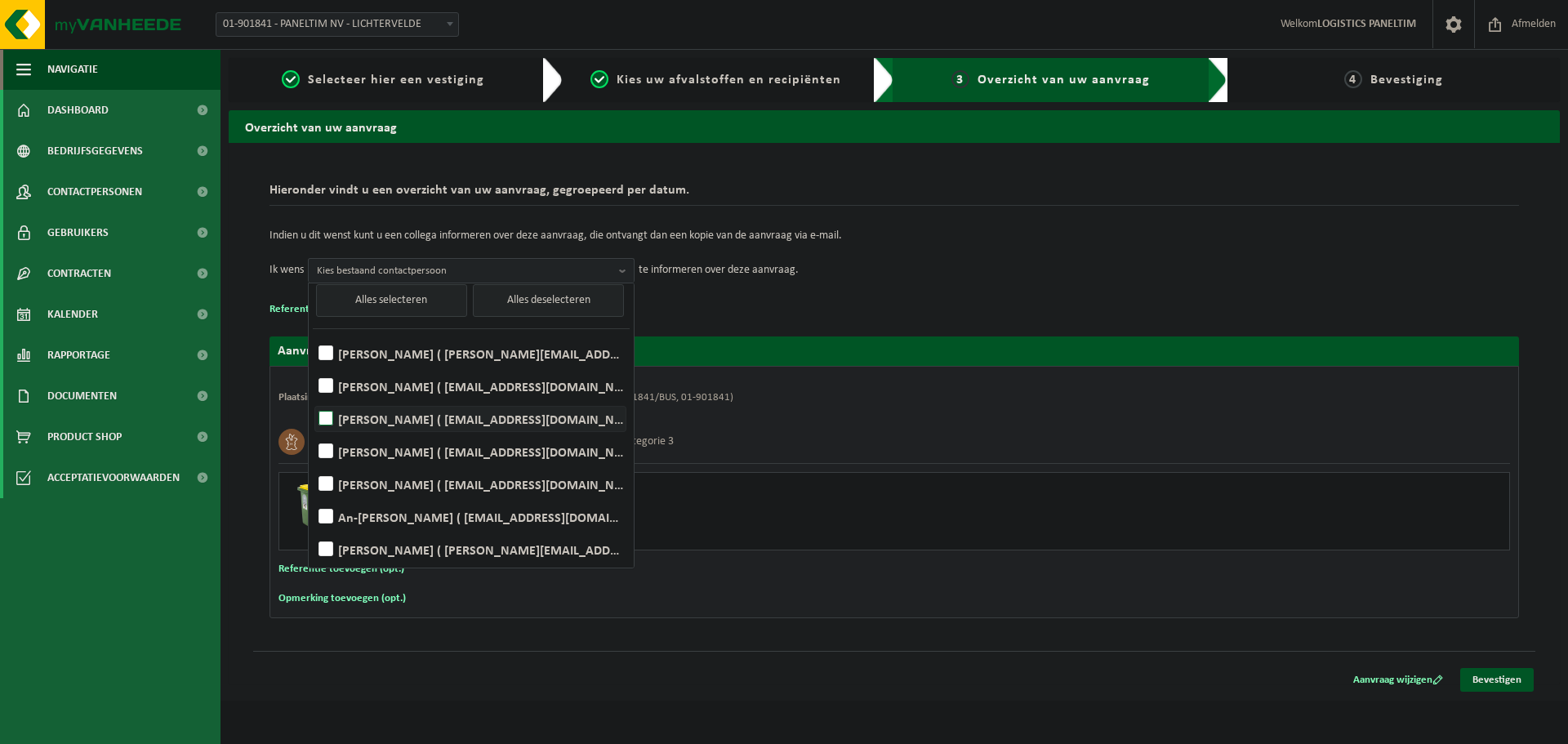
scroll to position [9, 0]
click at [869, 278] on td "Ik wens Kies bestaand contactpersoon Alles selecteren Alles deselecteren Jens B…" at bounding box center [894, 270] width 1250 height 24
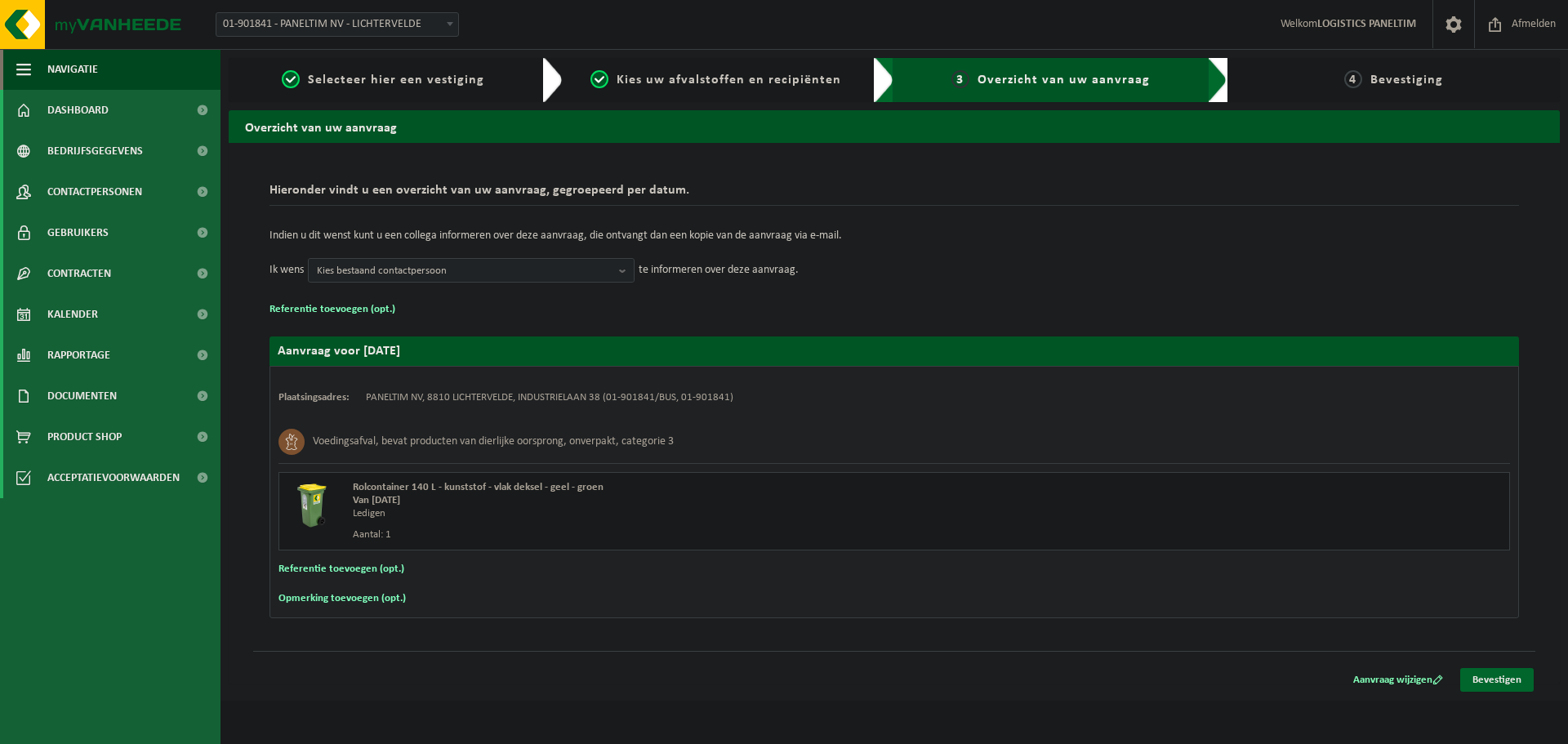
click at [1519, 680] on link "Bevestigen" at bounding box center [1496, 679] width 74 height 23
